Goal: Task Accomplishment & Management: Use online tool/utility

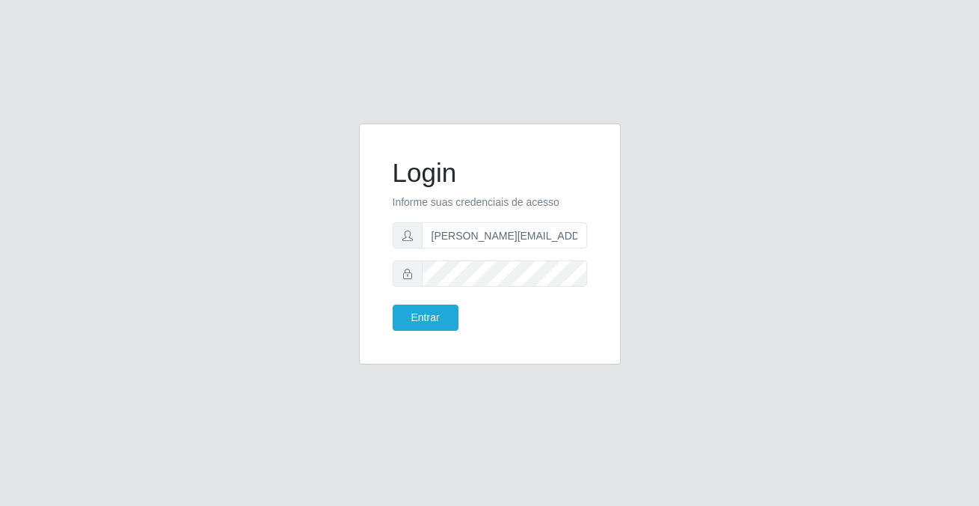
click at [423, 316] on button "Entrar" at bounding box center [426, 317] width 66 height 26
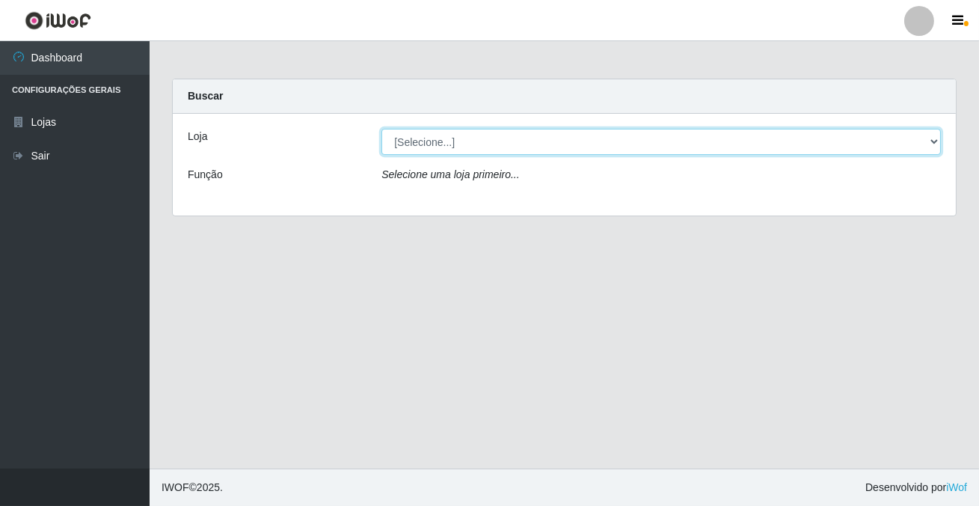
click at [439, 130] on select "[Selecione...] Rede Potiguar 2 - Macaíba" at bounding box center [662, 142] width 560 height 26
select select "101"
click at [382, 129] on select "[Selecione...] Rede Potiguar 2 - Macaíba" at bounding box center [662, 142] width 560 height 26
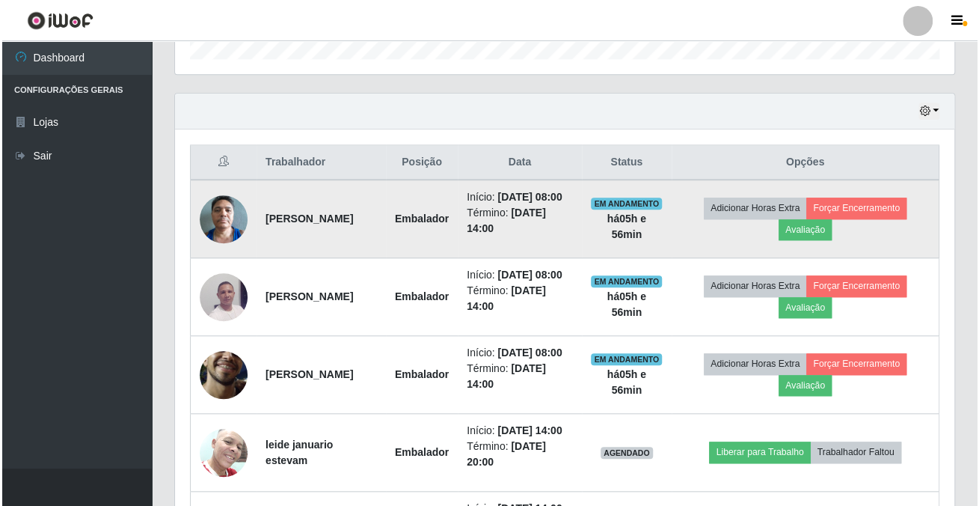
scroll to position [687, 0]
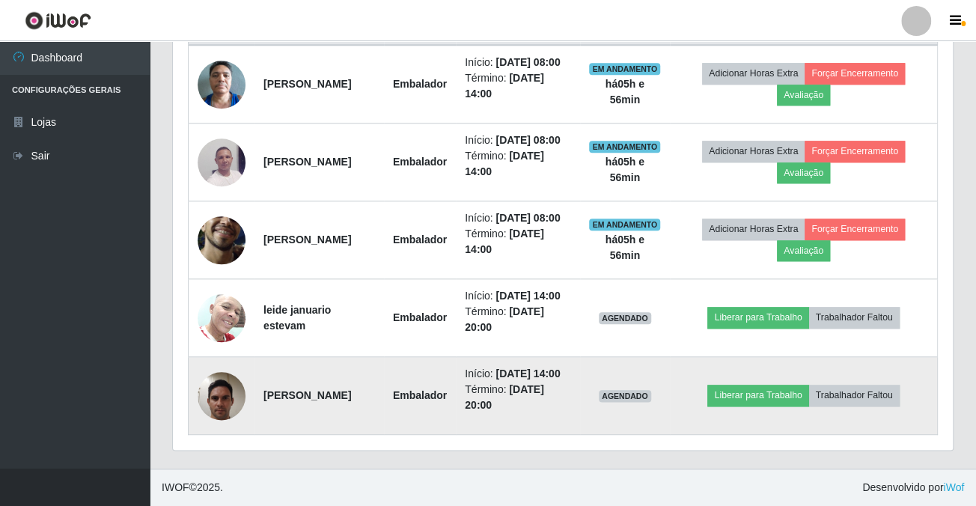
click at [215, 385] on img at bounding box center [221, 396] width 48 height 64
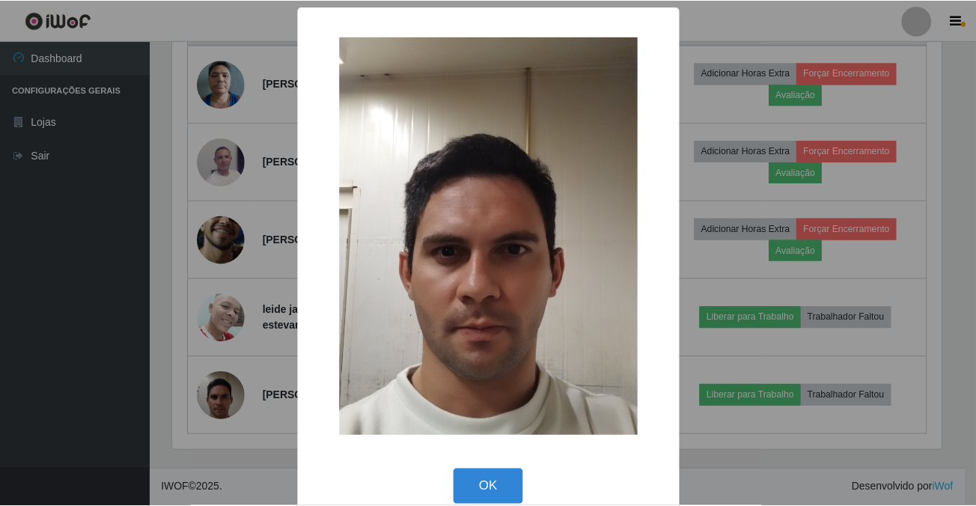
scroll to position [310, 771]
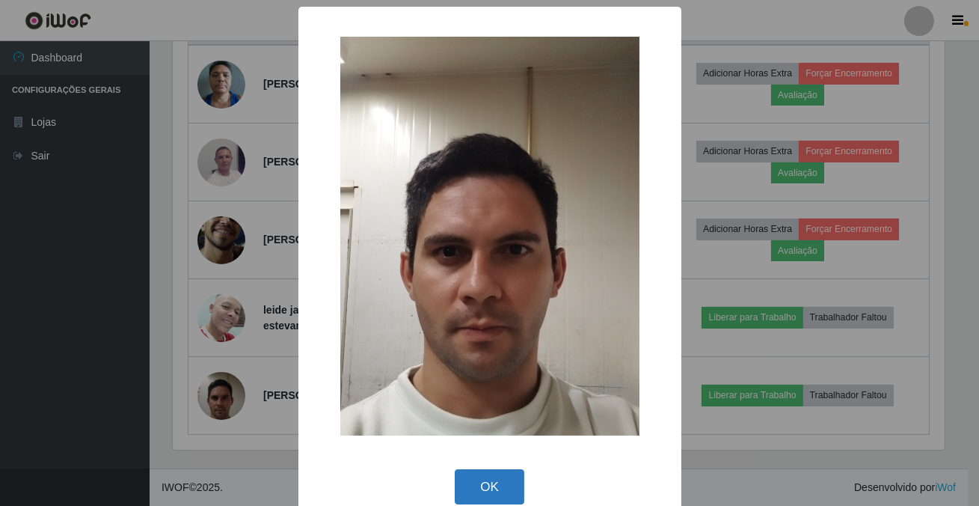
click at [474, 486] on button "OK" at bounding box center [490, 486] width 70 height 35
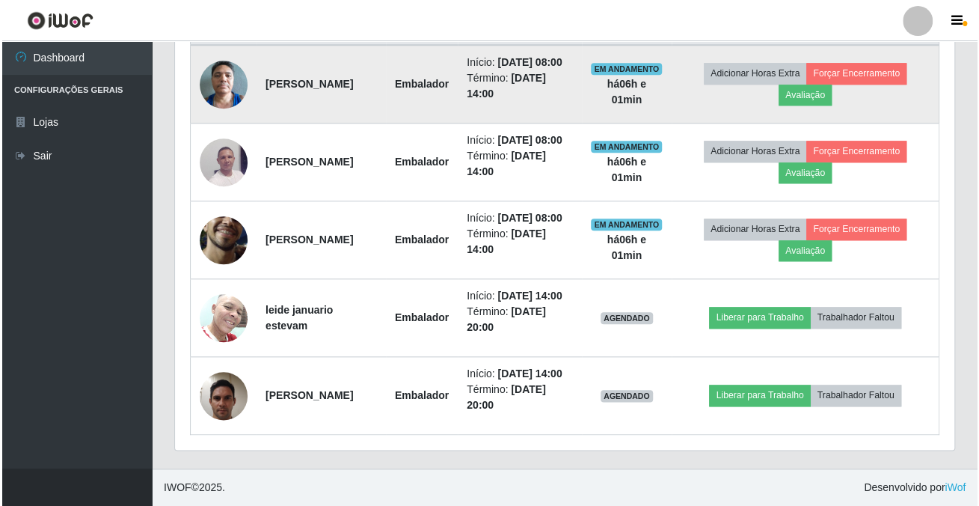
scroll to position [483, 0]
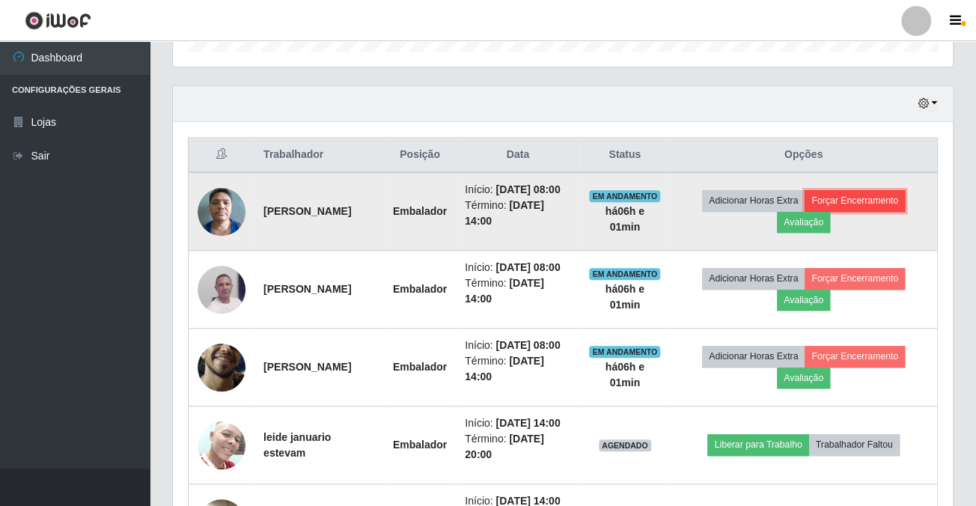
click at [892, 200] on button "Forçar Encerramento" at bounding box center [854, 200] width 100 height 21
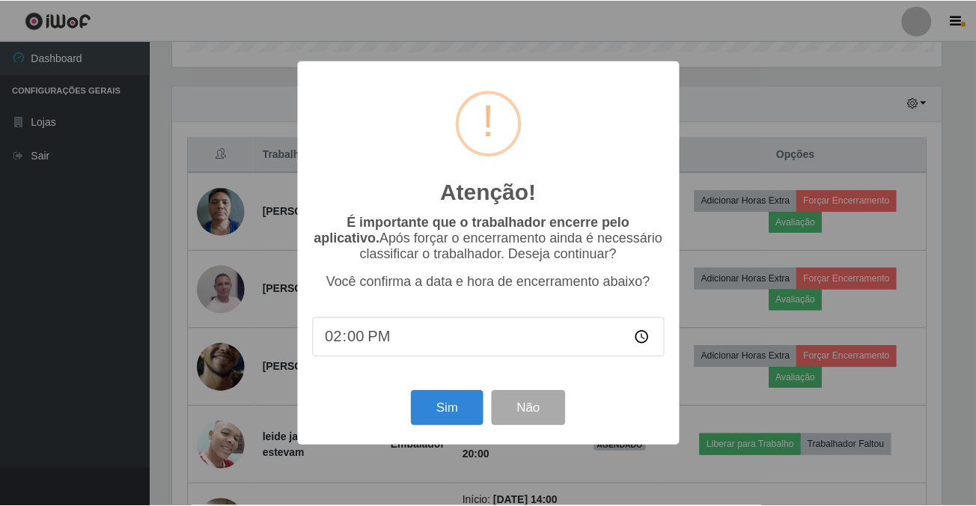
scroll to position [310, 771]
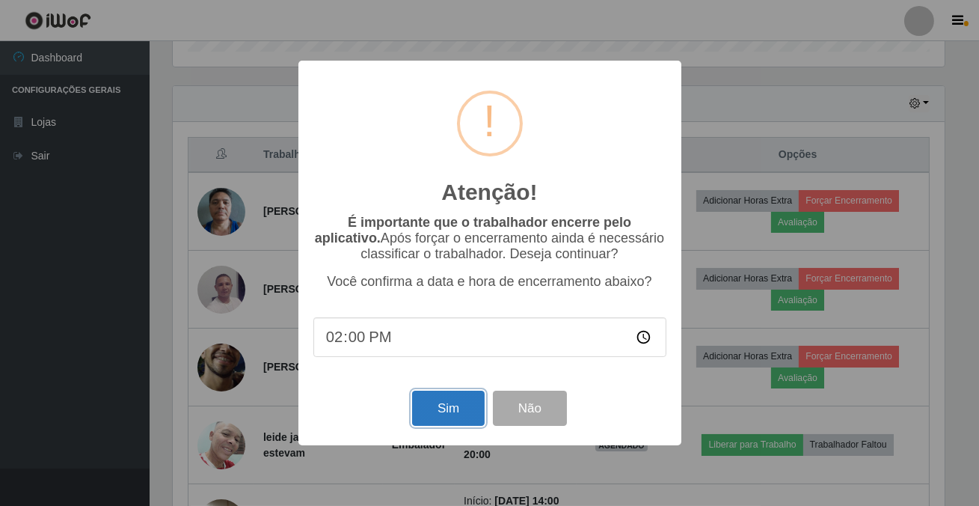
click at [421, 409] on button "Sim" at bounding box center [448, 408] width 73 height 35
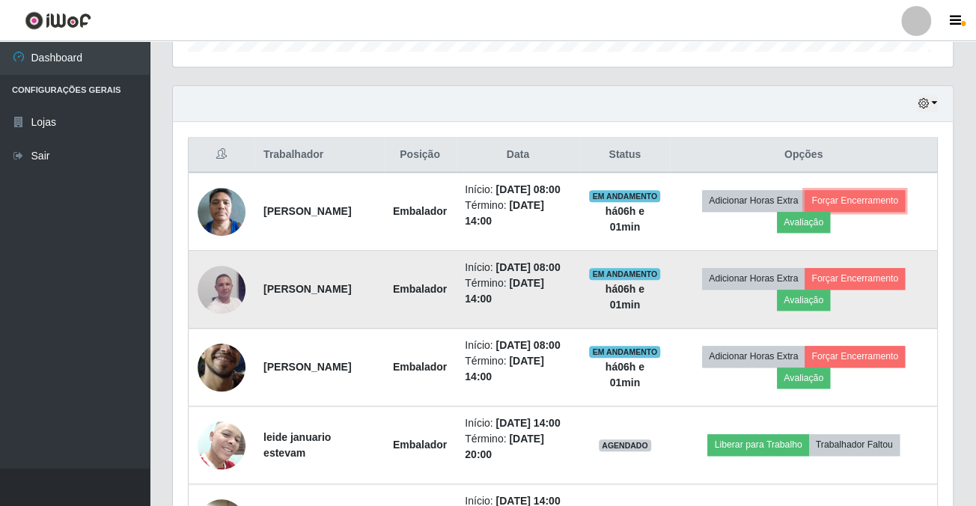
scroll to position [310, 779]
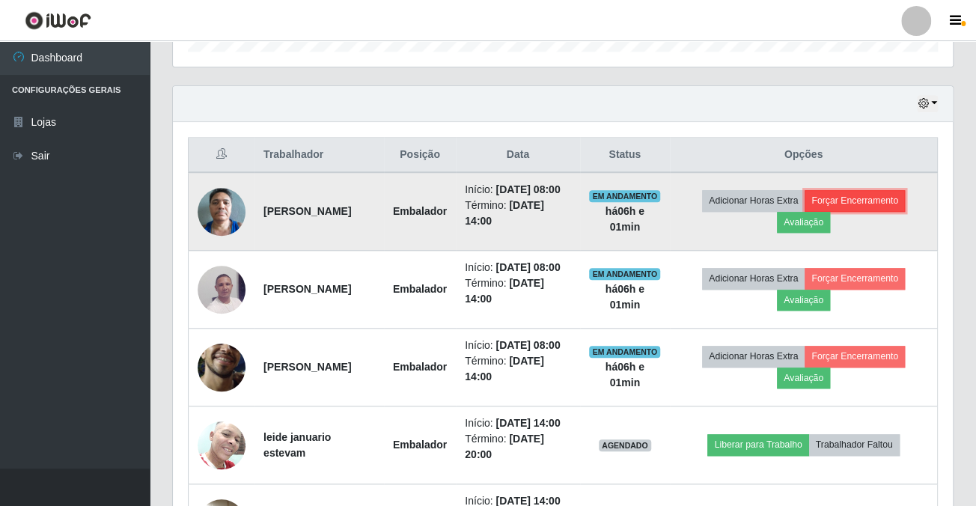
click at [872, 203] on button "Forçar Encerramento" at bounding box center [854, 200] width 100 height 21
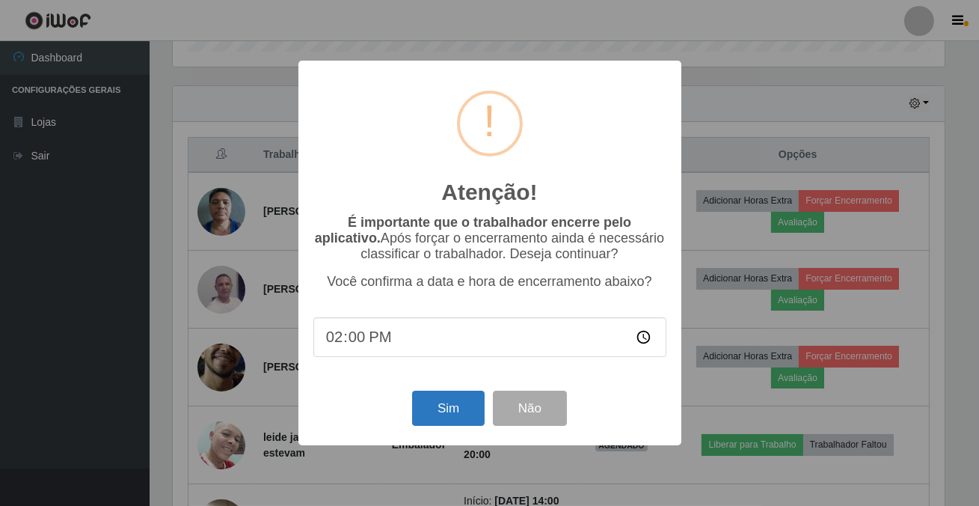
click at [442, 396] on div "Sim Não" at bounding box center [489, 408] width 353 height 43
click at [446, 411] on button "Sim" at bounding box center [448, 408] width 73 height 35
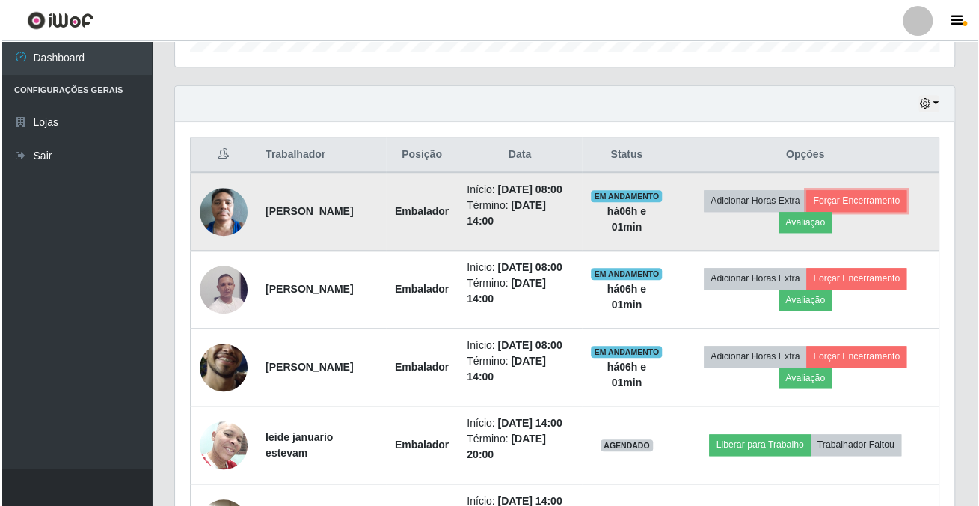
scroll to position [687, 0]
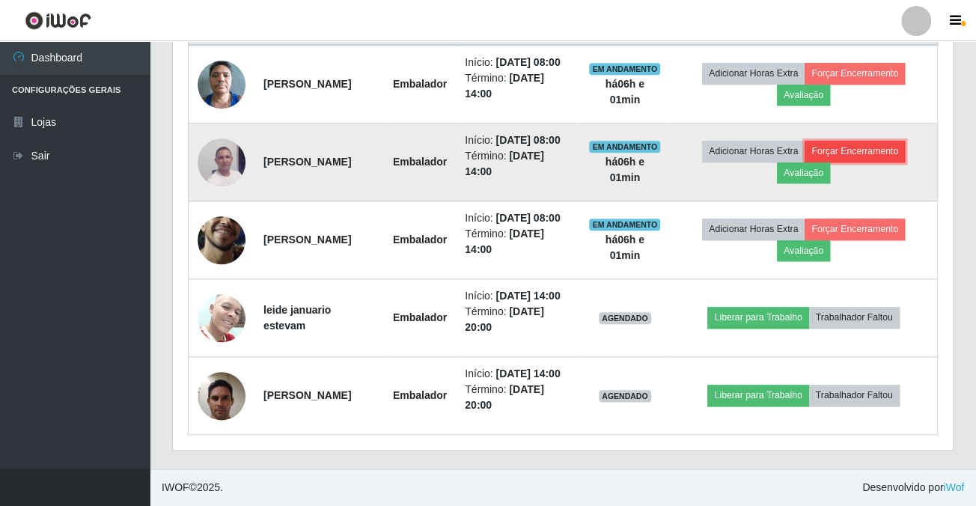
click at [904, 141] on button "Forçar Encerramento" at bounding box center [854, 151] width 100 height 21
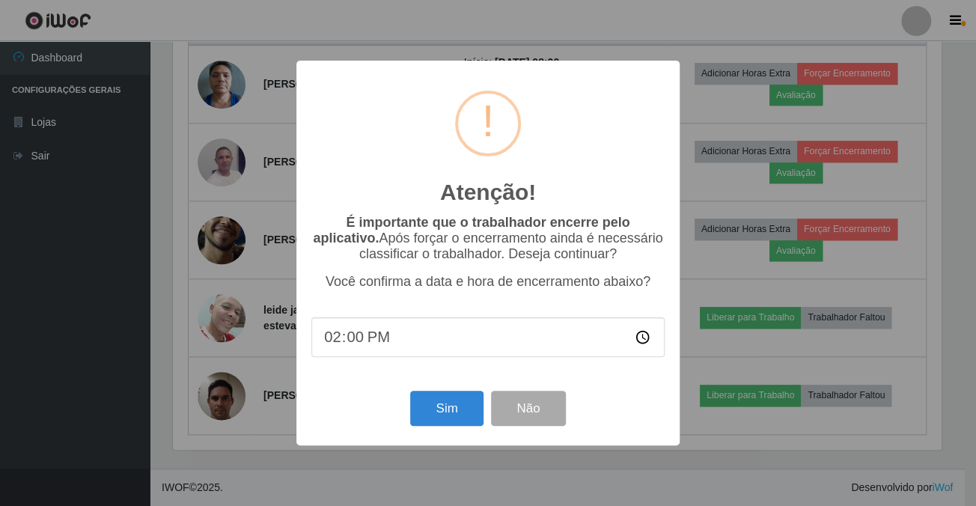
scroll to position [310, 771]
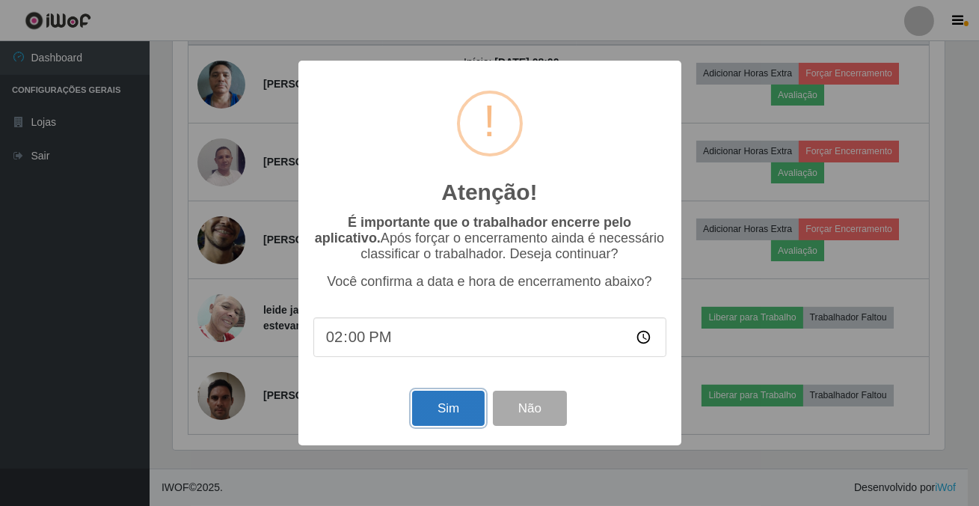
click at [448, 412] on button "Sim" at bounding box center [448, 408] width 73 height 35
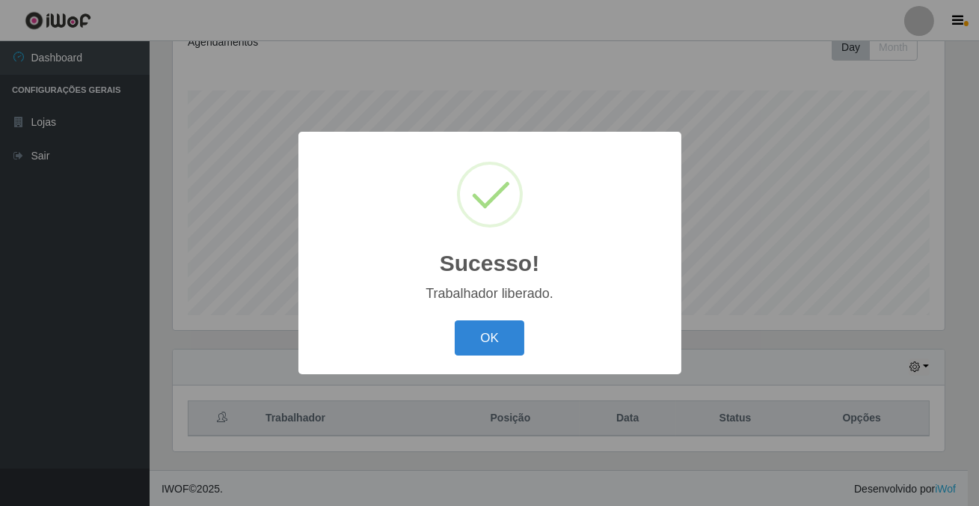
click at [888, 100] on div "Sucesso! × Trabalhador liberado. OK Cancel" at bounding box center [489, 253] width 979 height 506
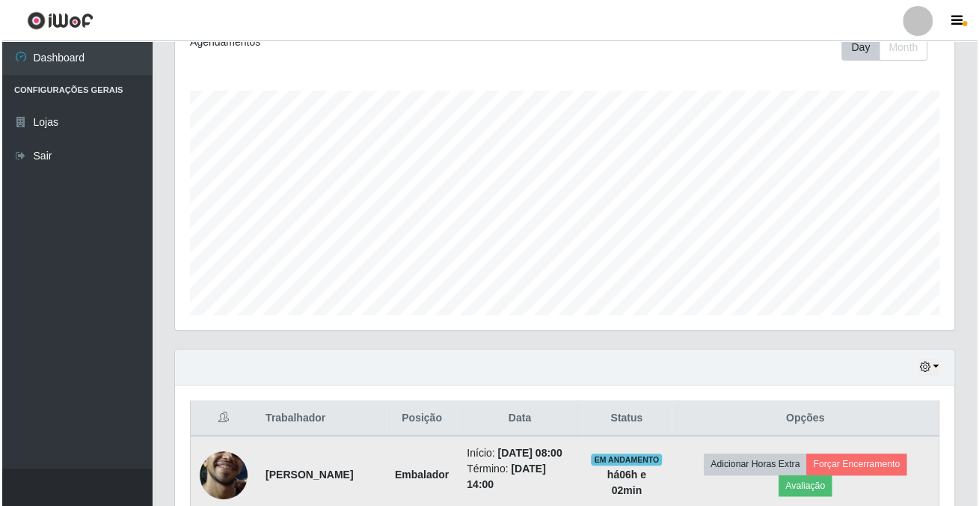
scroll to position [424, 0]
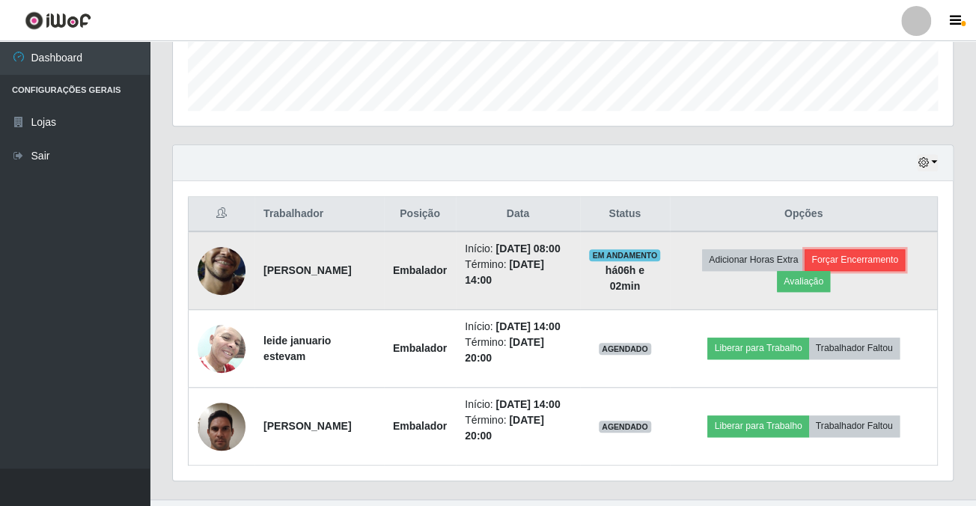
click at [872, 258] on button "Forçar Encerramento" at bounding box center [854, 259] width 100 height 21
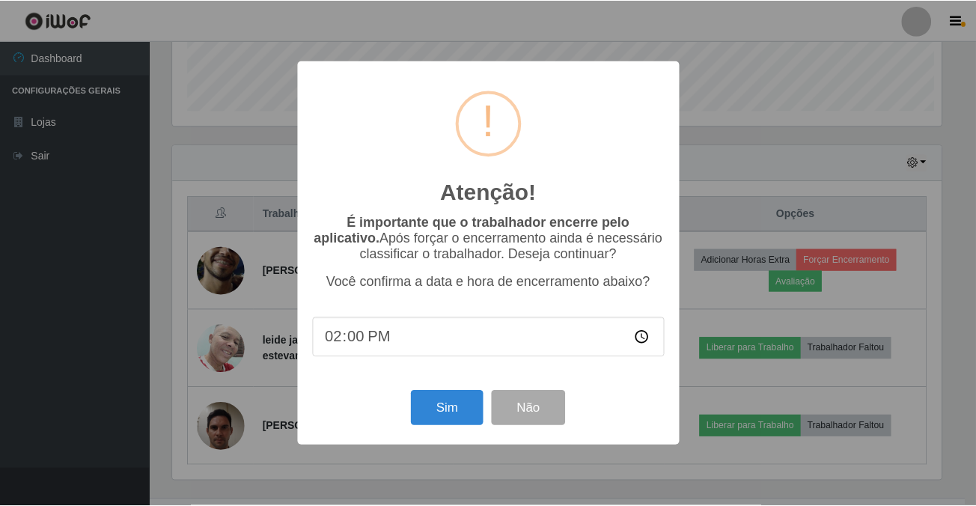
scroll to position [310, 771]
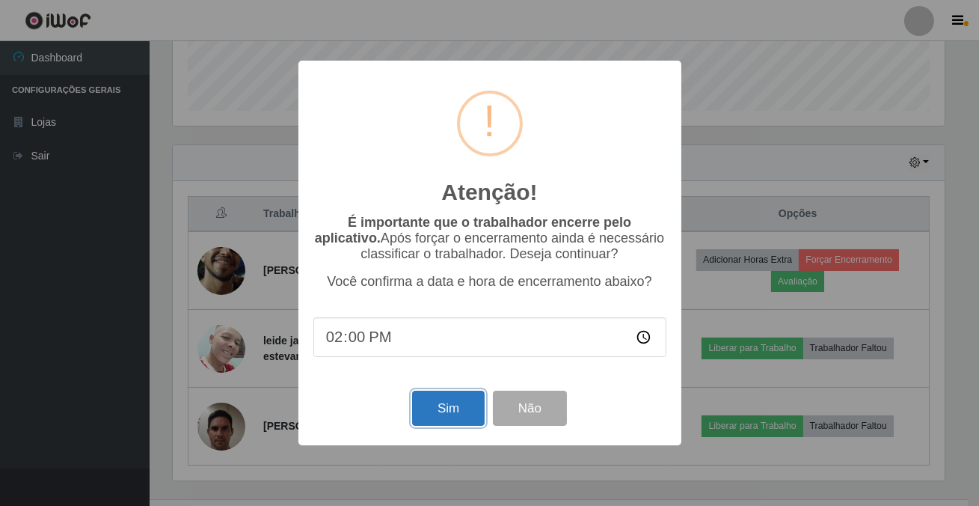
click at [462, 420] on button "Sim" at bounding box center [448, 408] width 73 height 35
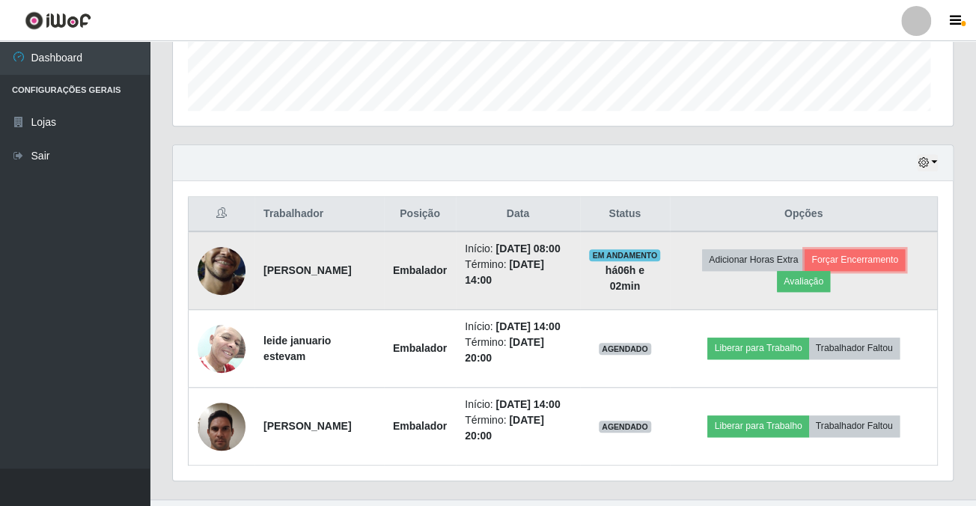
scroll to position [310, 779]
click at [902, 263] on button "Forçar Encerramento" at bounding box center [854, 259] width 100 height 21
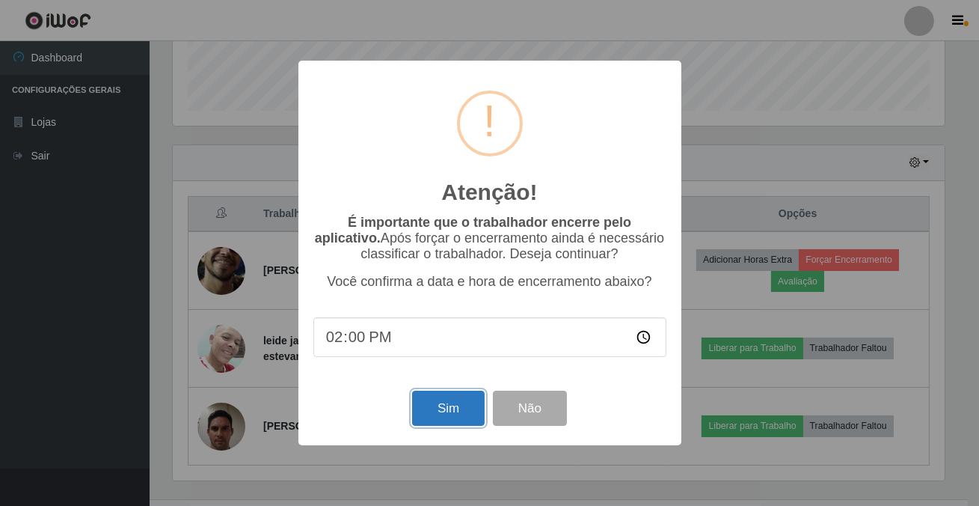
click at [461, 417] on button "Sim" at bounding box center [448, 408] width 73 height 35
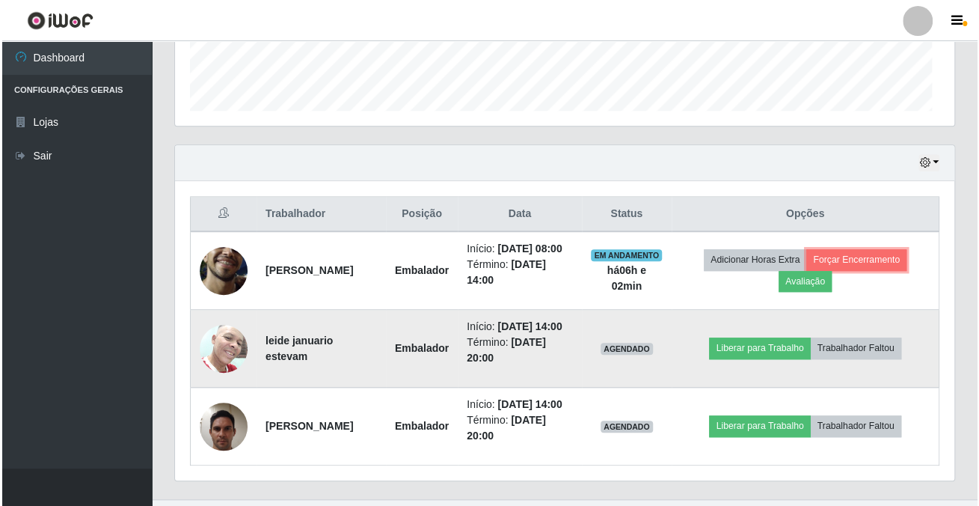
scroll to position [310, 779]
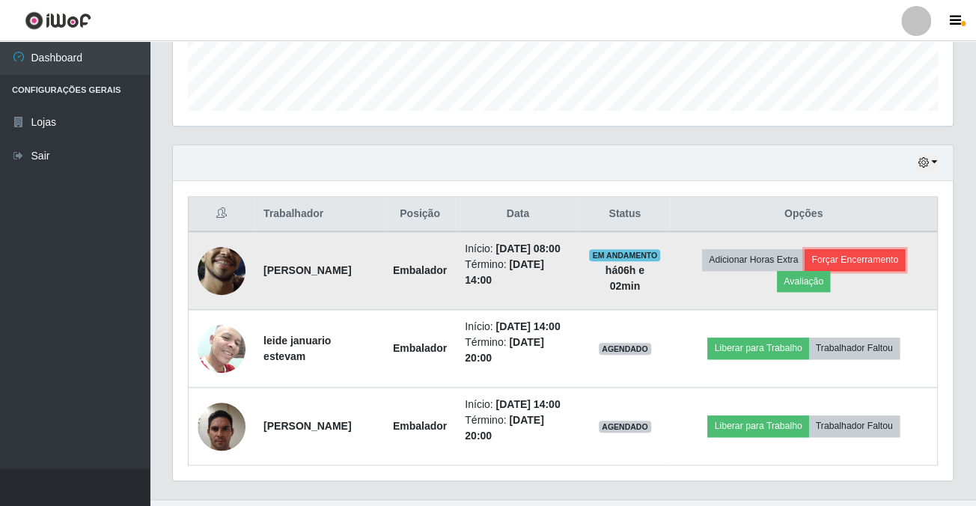
click at [848, 258] on button "Forçar Encerramento" at bounding box center [854, 259] width 100 height 21
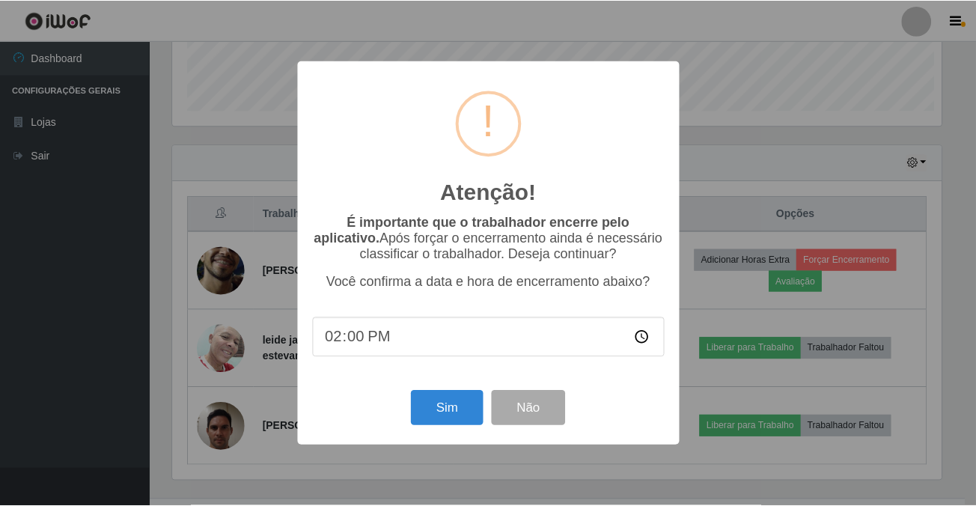
scroll to position [310, 771]
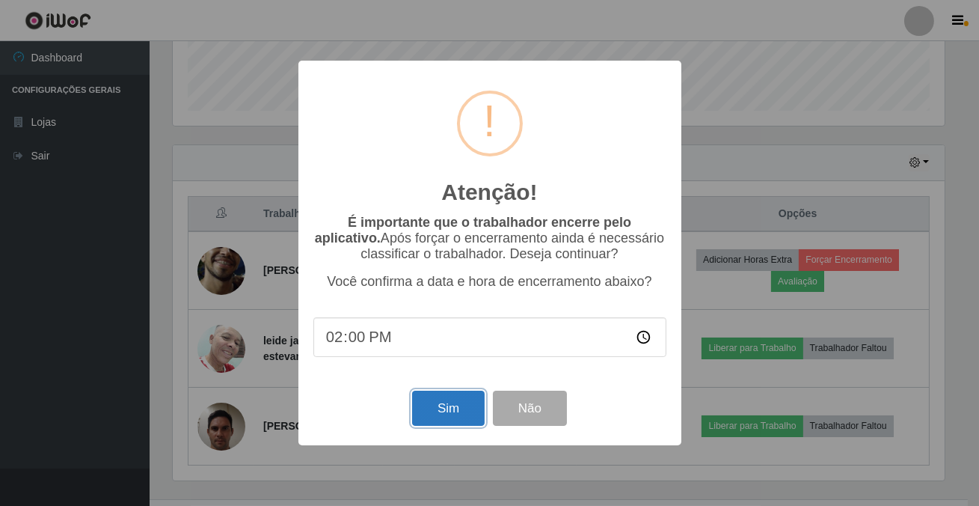
click at [449, 426] on button "Sim" at bounding box center [448, 408] width 73 height 35
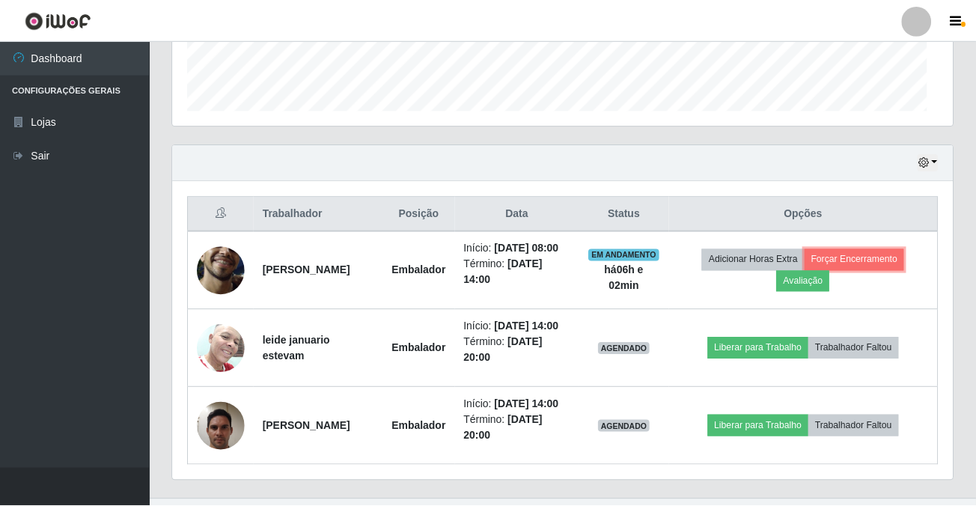
scroll to position [0, 0]
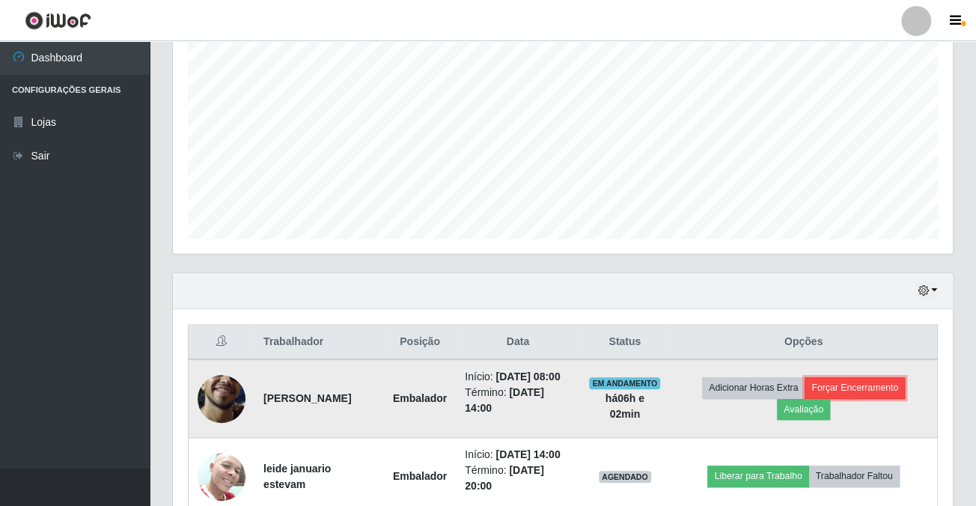
click at [890, 396] on button "Forçar Encerramento" at bounding box center [854, 387] width 100 height 21
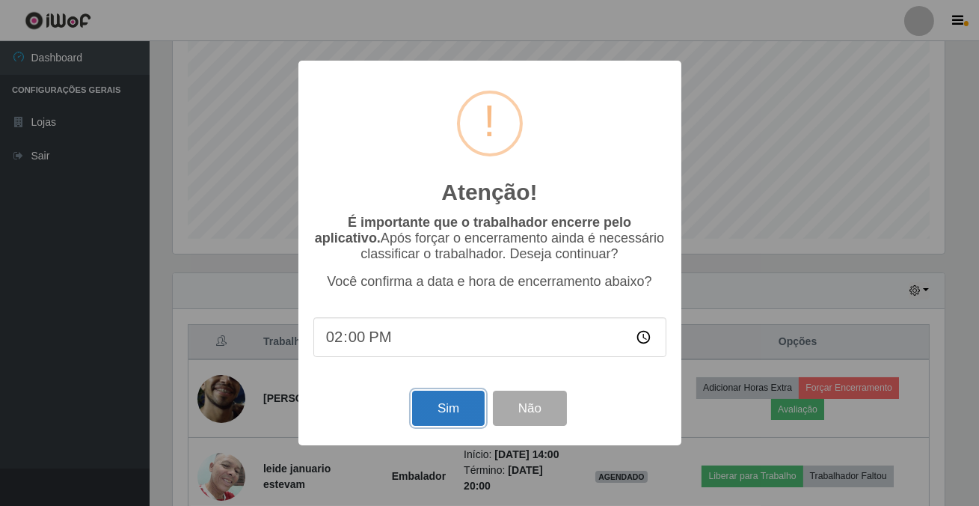
click at [453, 417] on button "Sim" at bounding box center [448, 408] width 73 height 35
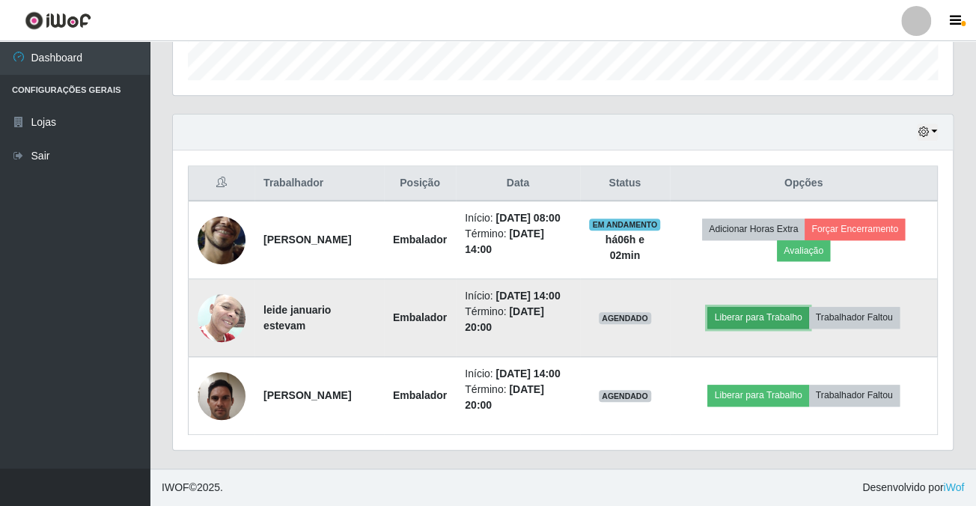
click at [804, 307] on button "Liberar para Trabalho" at bounding box center [757, 317] width 101 height 21
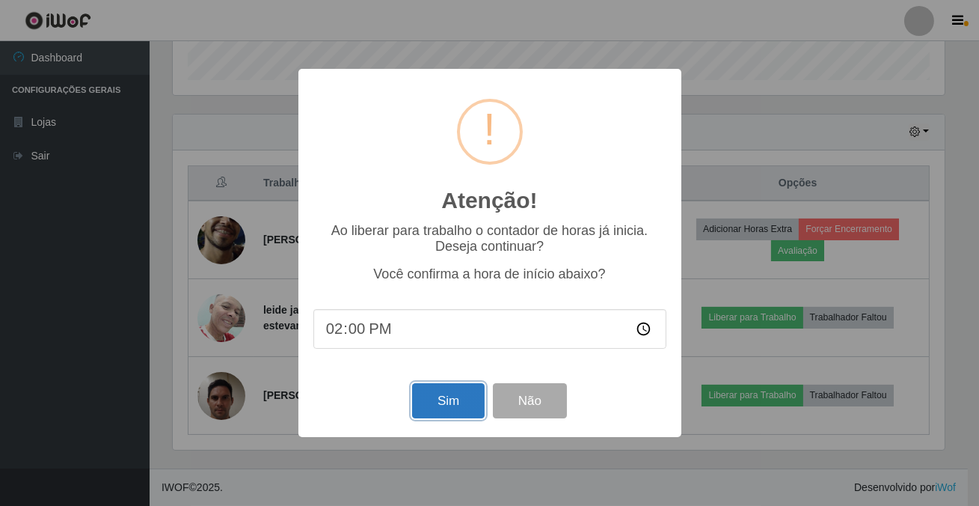
click at [452, 401] on button "Sim" at bounding box center [448, 400] width 73 height 35
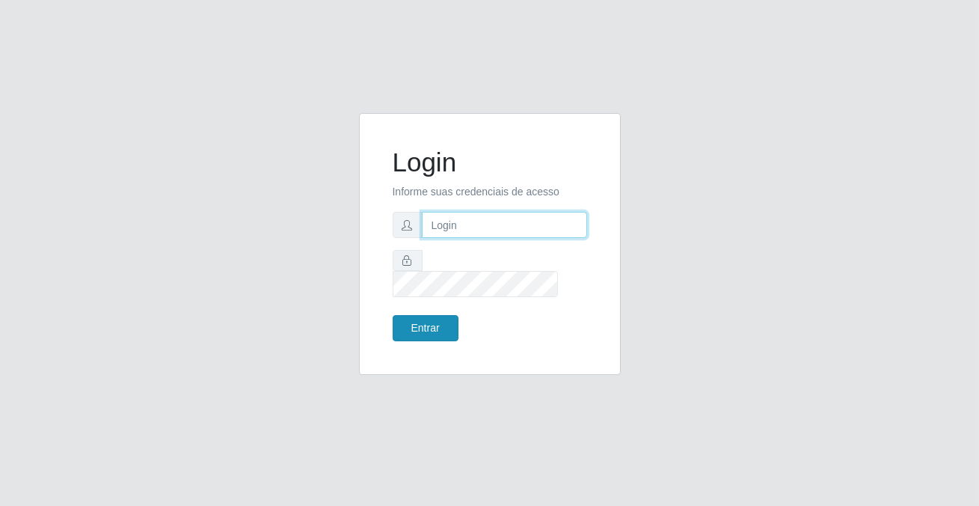
type input "[PERSON_NAME][EMAIL_ADDRESS][DOMAIN_NAME]"
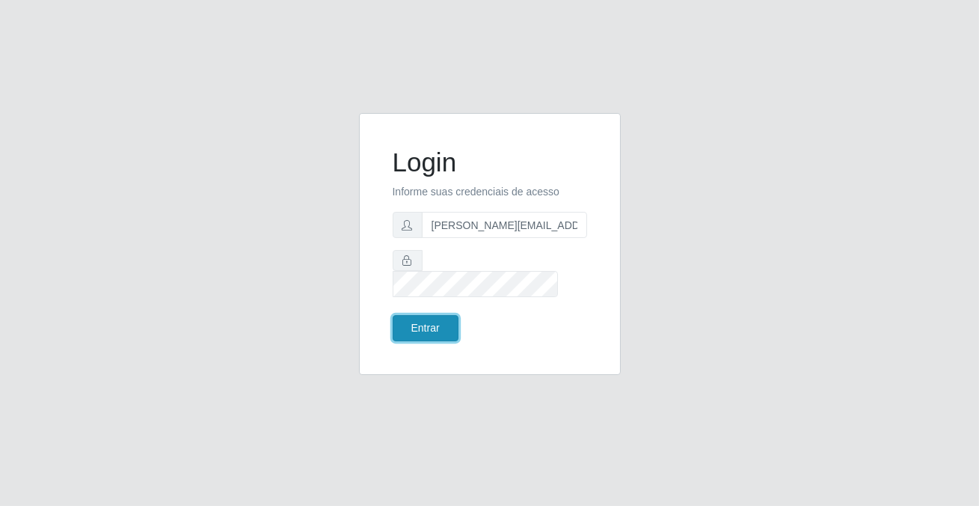
click at [441, 315] on button "Entrar" at bounding box center [426, 328] width 66 height 26
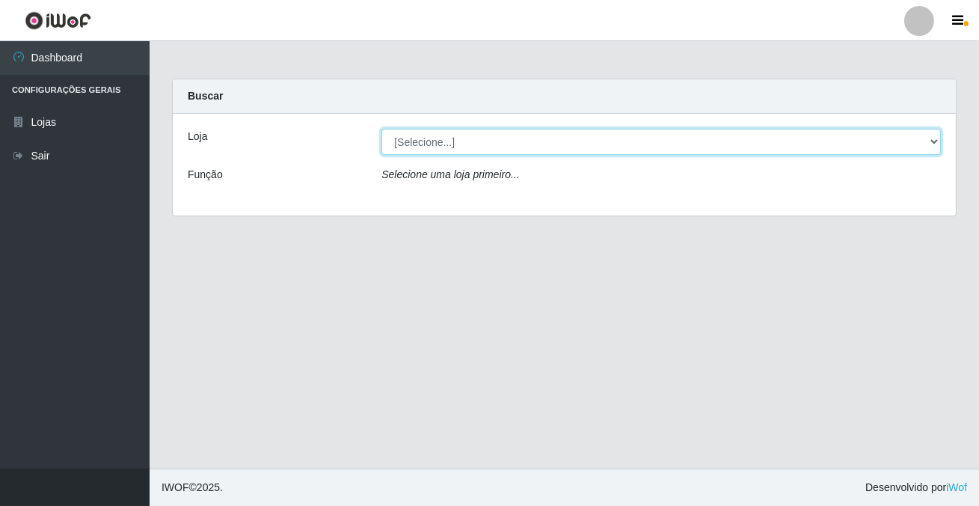
click at [417, 141] on select "[Selecione...] Rede Potiguar 2 - Macaíba" at bounding box center [662, 142] width 560 height 26
select select "101"
click at [382, 129] on select "[Selecione...] Rede Potiguar 2 - Macaíba" at bounding box center [662, 142] width 560 height 26
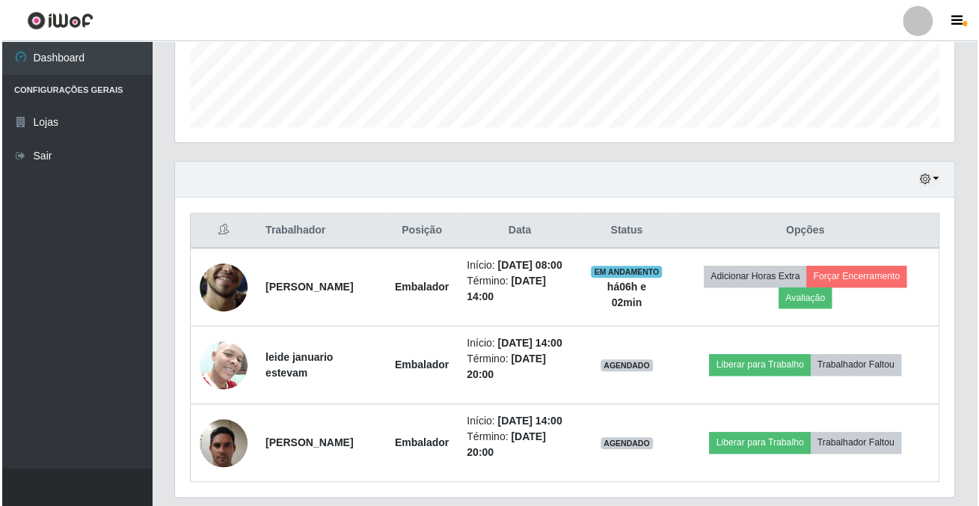
scroll to position [476, 0]
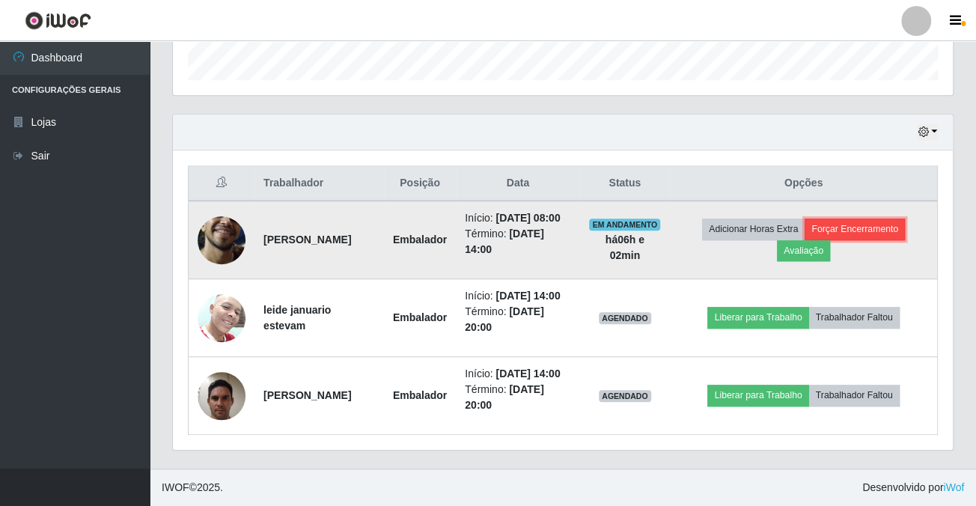
click at [851, 219] on button "Forçar Encerramento" at bounding box center [854, 228] width 100 height 21
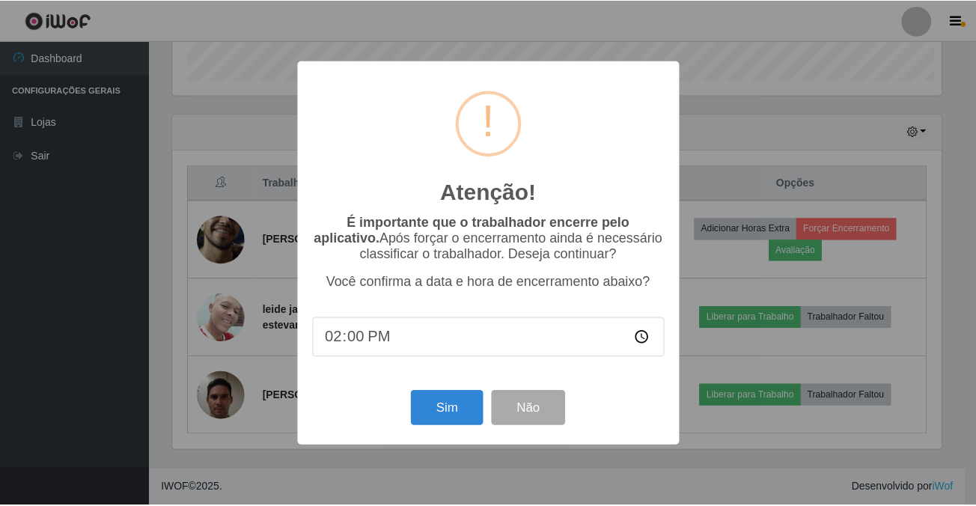
scroll to position [310, 771]
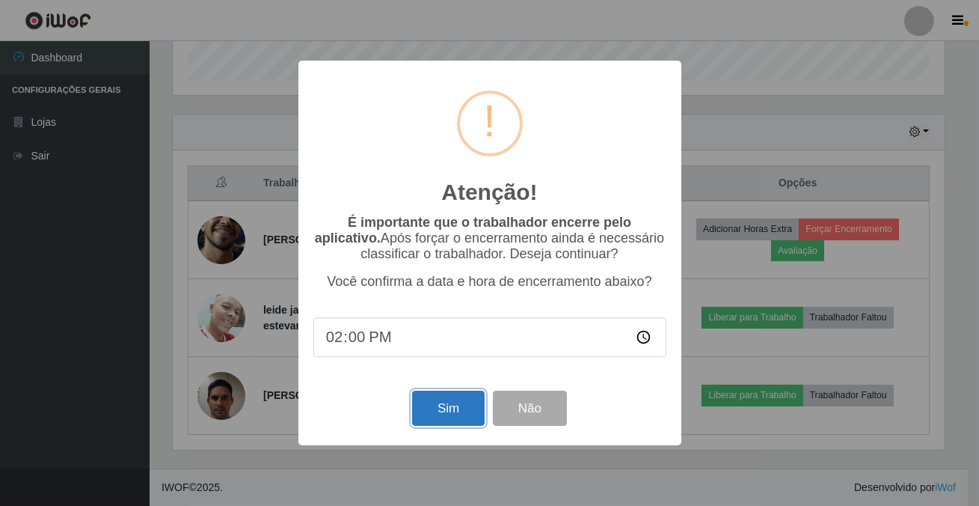
click at [446, 417] on button "Sim" at bounding box center [448, 408] width 73 height 35
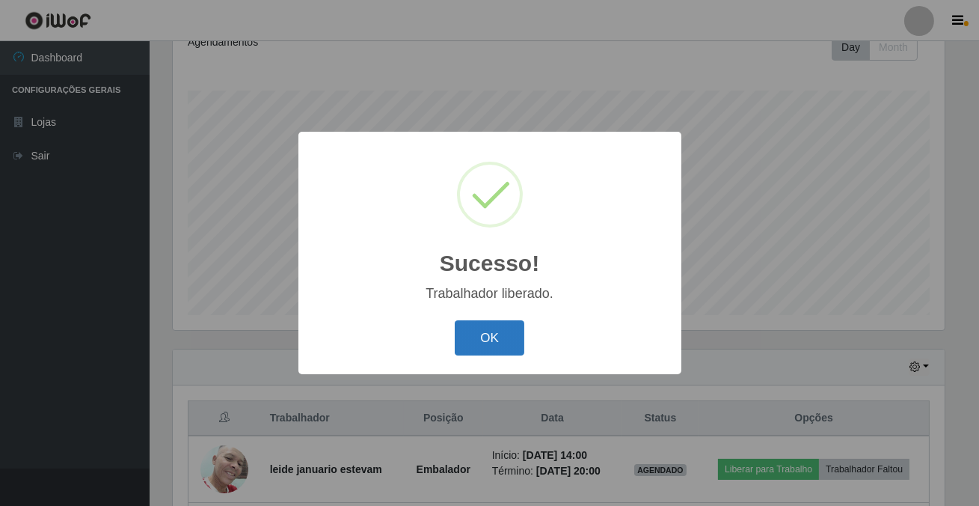
click at [499, 331] on button "OK" at bounding box center [490, 337] width 70 height 35
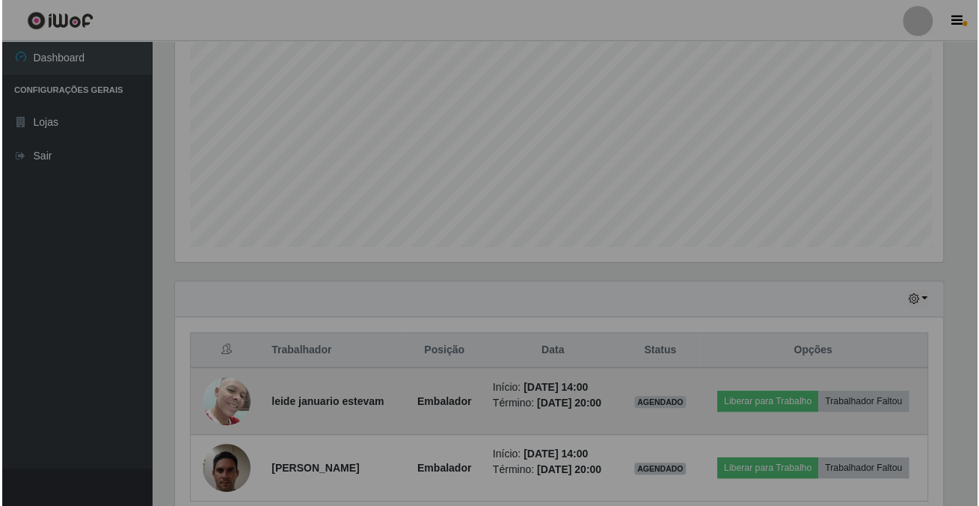
scroll to position [352, 0]
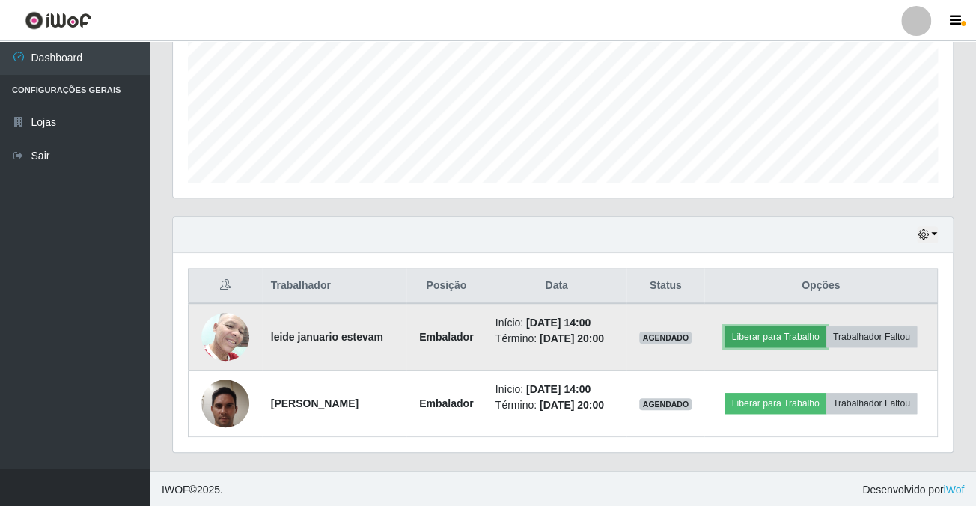
click at [748, 341] on button "Liberar para Trabalho" at bounding box center [774, 336] width 101 height 21
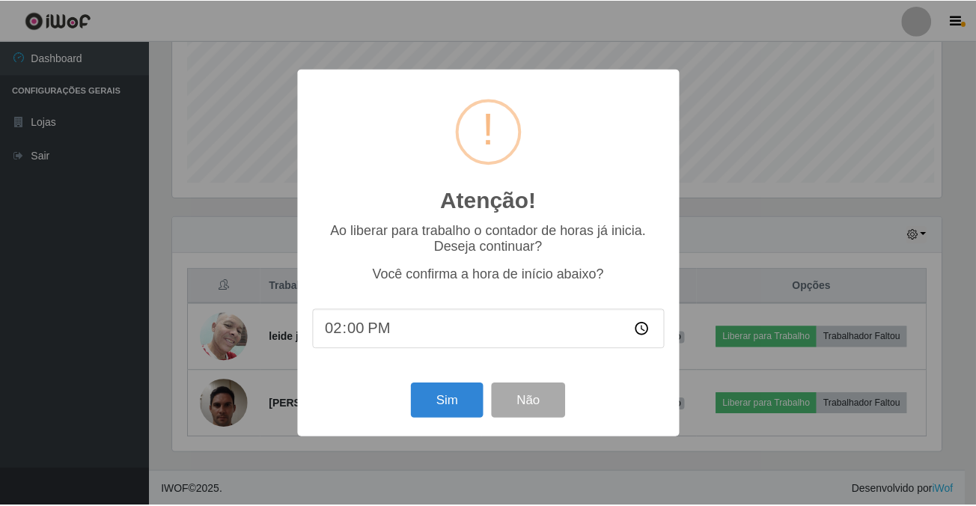
scroll to position [310, 771]
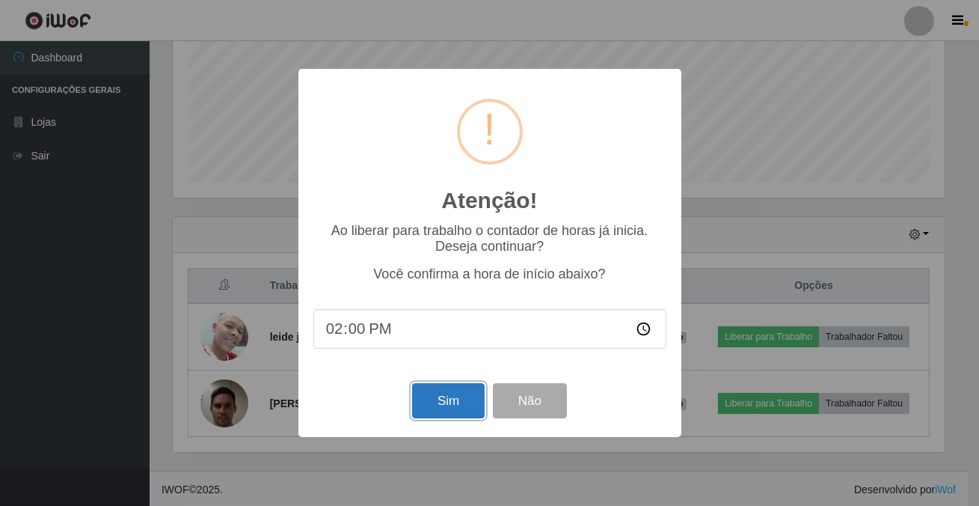
click at [438, 415] on button "Sim" at bounding box center [448, 400] width 73 height 35
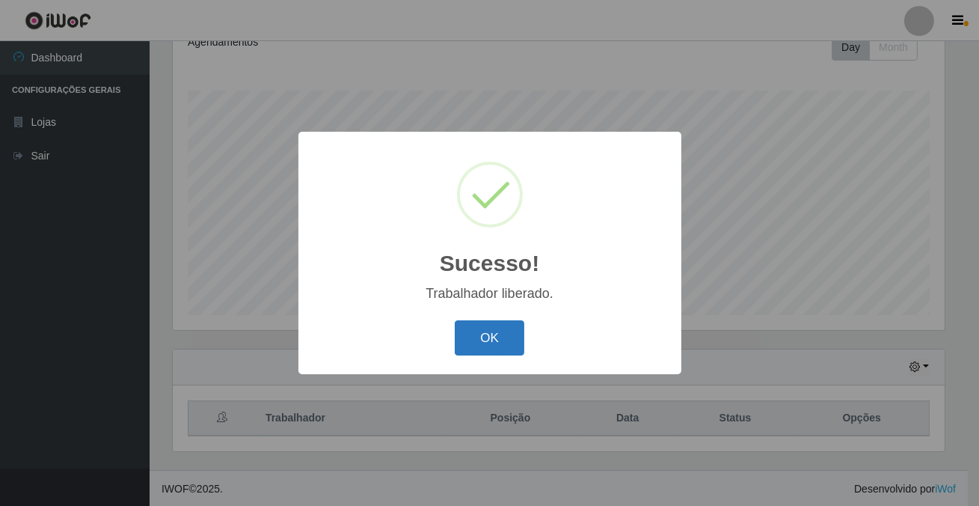
click at [477, 332] on button "OK" at bounding box center [490, 337] width 70 height 35
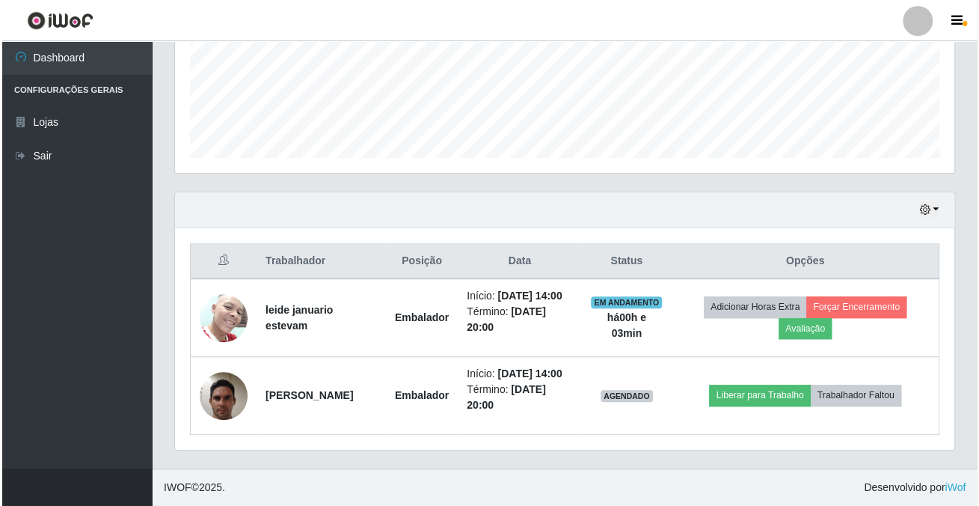
scroll to position [310, 779]
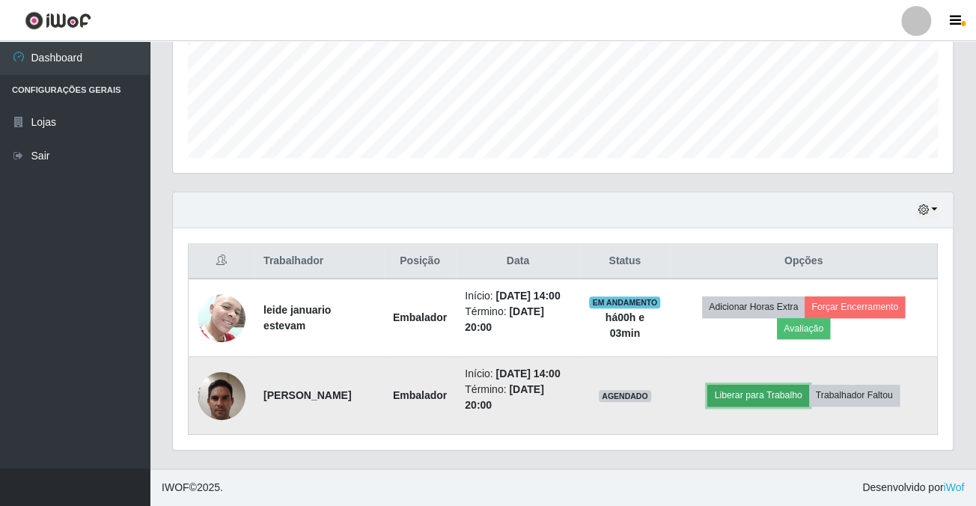
click at [727, 392] on button "Liberar para Trabalho" at bounding box center [757, 395] width 101 height 21
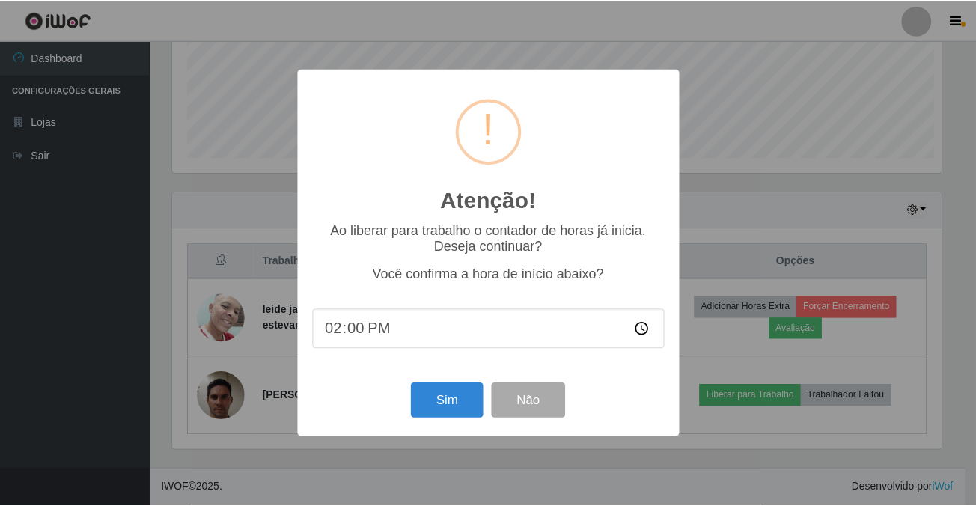
scroll to position [310, 771]
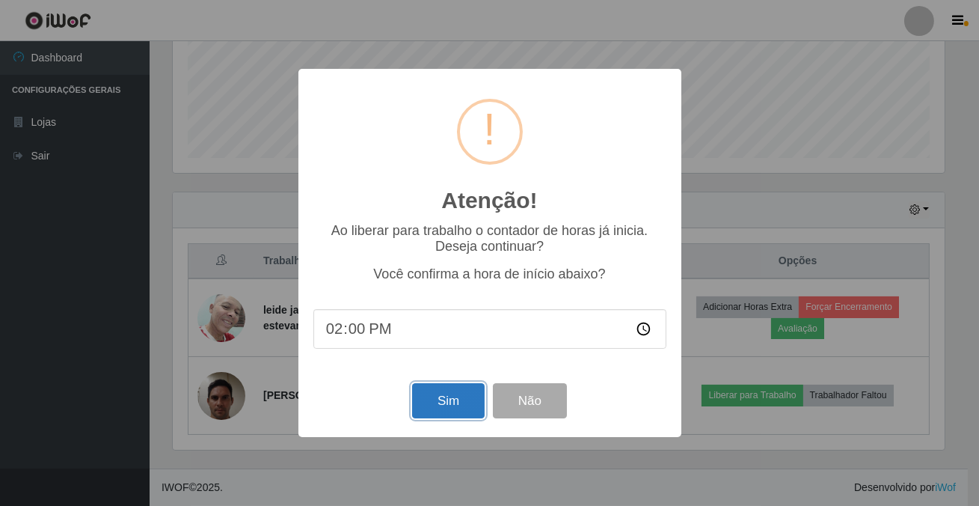
click at [438, 404] on button "Sim" at bounding box center [448, 400] width 73 height 35
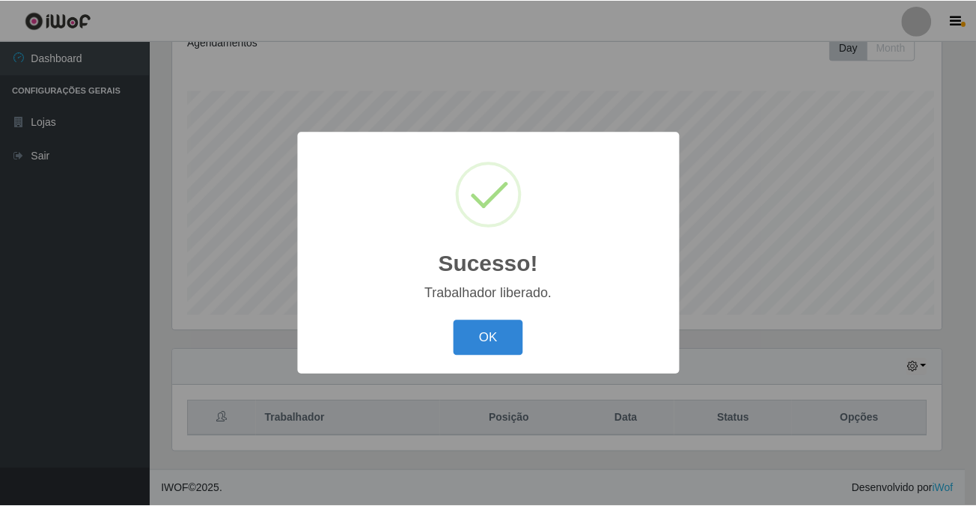
scroll to position [0, 0]
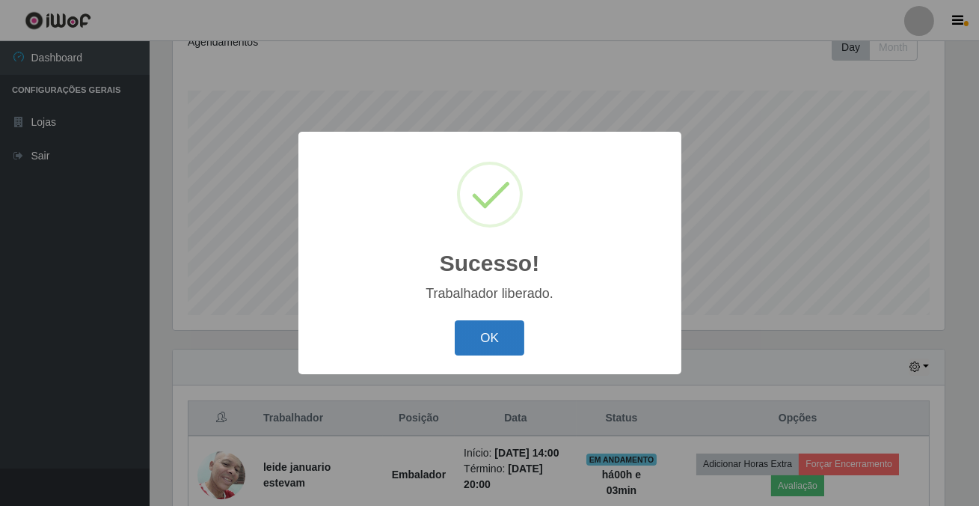
click at [506, 343] on button "OK" at bounding box center [490, 337] width 70 height 35
